Goal: Task Accomplishment & Management: Use online tool/utility

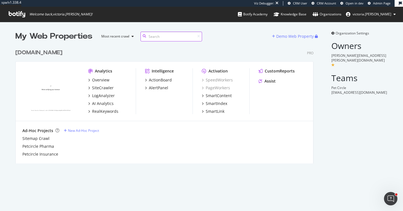
scroll to position [207, 395]
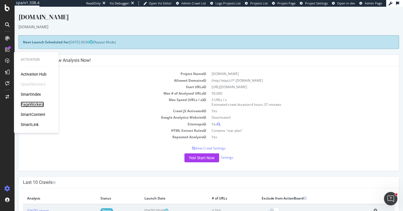
click at [42, 104] on div "PageWorkers" at bounding box center [32, 105] width 23 height 6
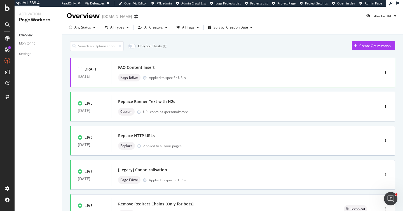
click at [191, 69] on div "FAQ Content Insert" at bounding box center [237, 68] width 238 height 8
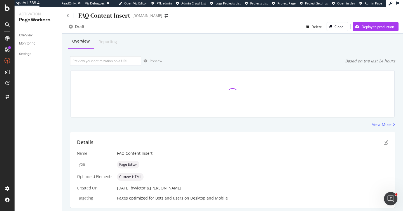
scroll to position [97, 0]
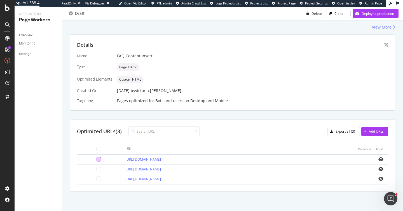
click at [97, 159] on div at bounding box center [99, 159] width 4 height 4
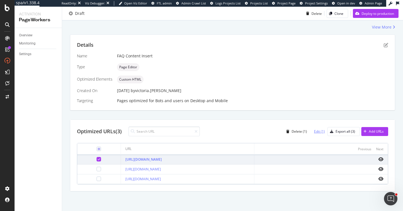
click at [315, 130] on div "Edit (1)" at bounding box center [319, 131] width 11 height 5
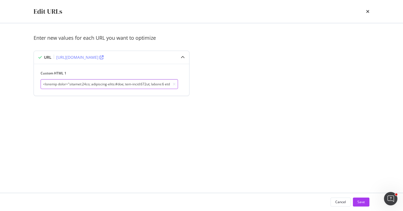
click at [152, 85] on input "modal" at bounding box center [110, 84] width 138 height 10
click at [367, 13] on icon "times" at bounding box center [367, 11] width 3 height 4
